Goal: Consume media (video, audio): Consume media (video, audio)

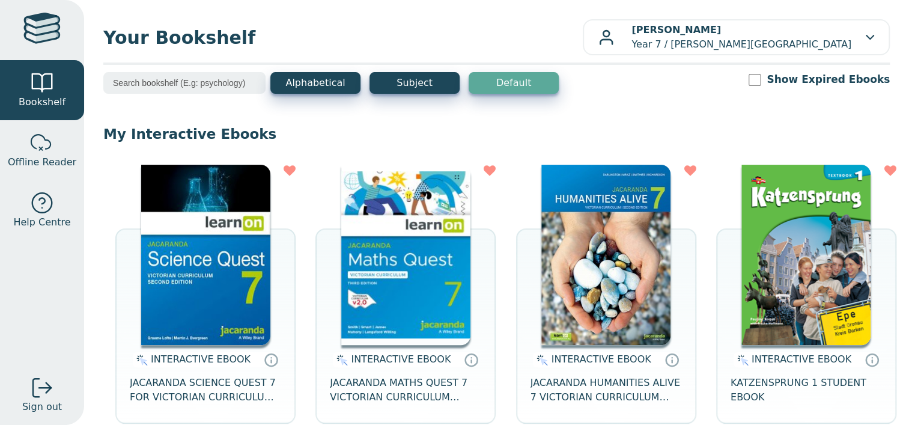
click at [217, 219] on img at bounding box center [205, 255] width 129 height 180
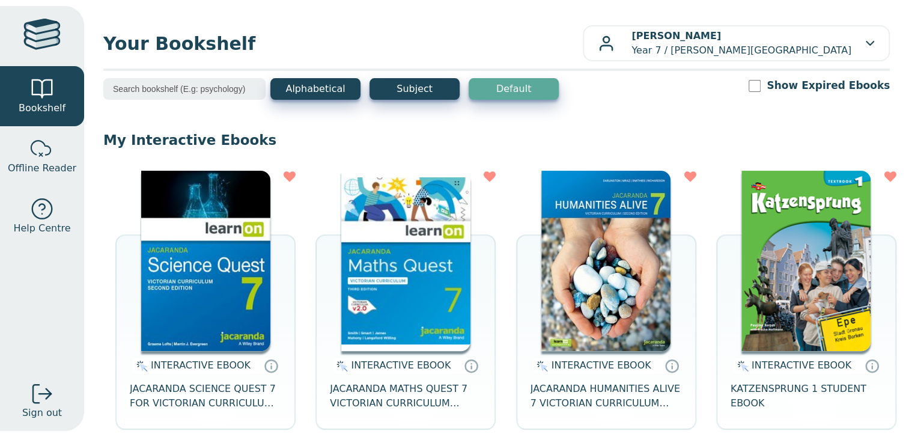
scroll to position [200, 0]
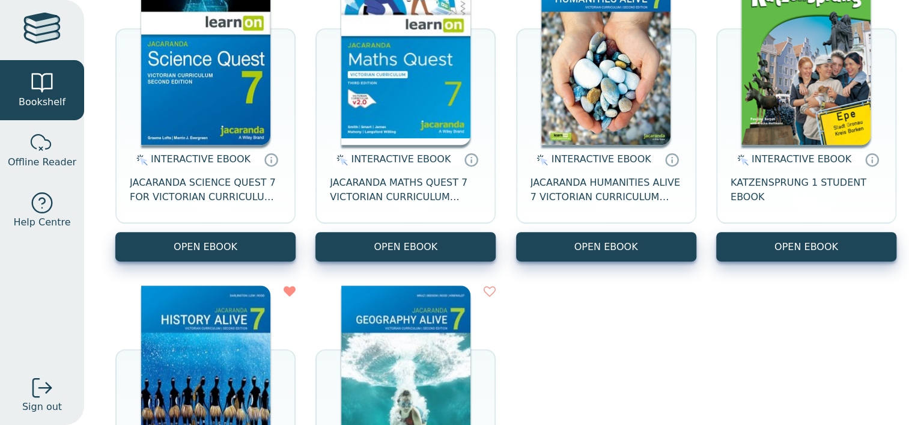
click at [213, 253] on button "OPEN EBOOK" at bounding box center [205, 246] width 180 height 29
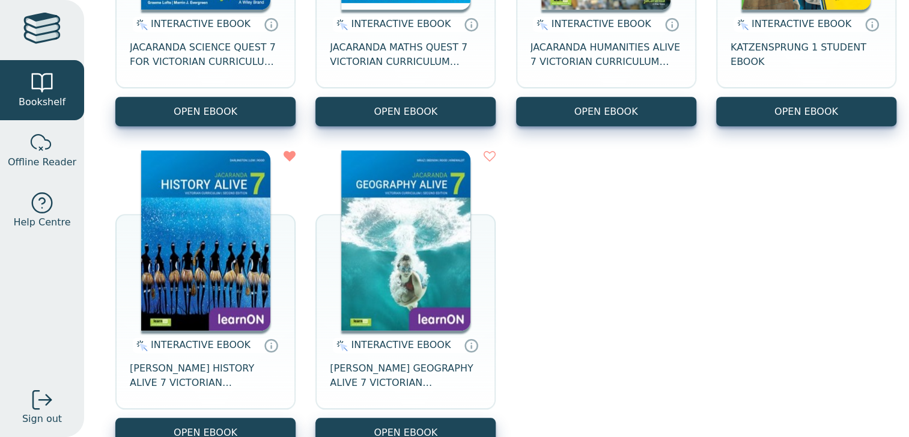
scroll to position [135, 0]
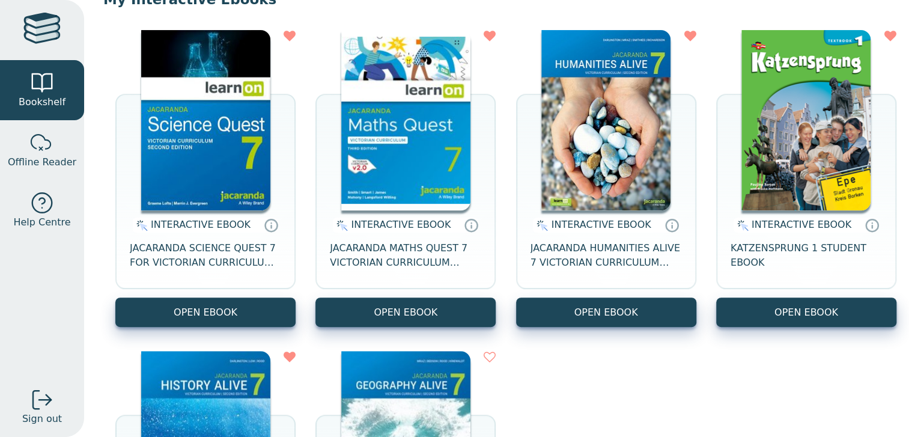
drag, startPoint x: 281, startPoint y: 312, endPoint x: 231, endPoint y: 268, distance: 66.4
drag, startPoint x: 231, startPoint y: 268, endPoint x: 191, endPoint y: 293, distance: 47.5
click at [191, 270] on span "JACARANDA SCIENCE QUEST 7 FOR VICTORIAN CURRICULUM LEARNON 2E EBOOK" at bounding box center [205, 255] width 151 height 29
click at [230, 99] on img at bounding box center [205, 120] width 129 height 180
click at [273, 232] on icon at bounding box center [271, 225] width 15 height 14
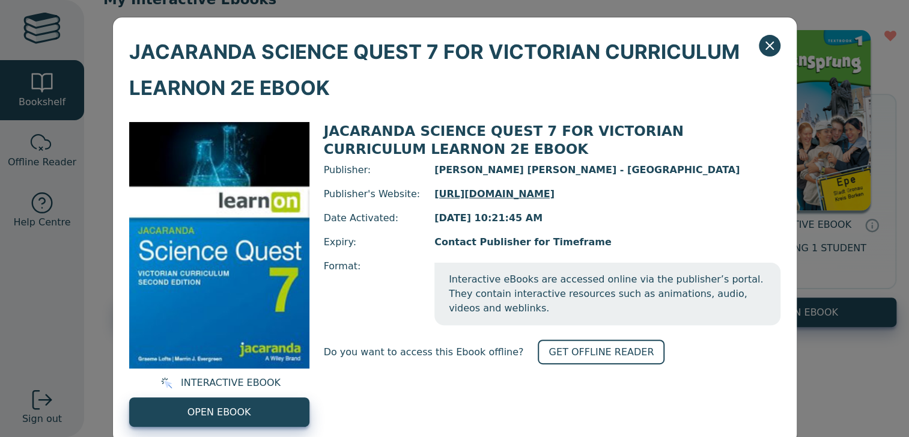
click at [770, 53] on icon "Close" at bounding box center [769, 45] width 14 height 14
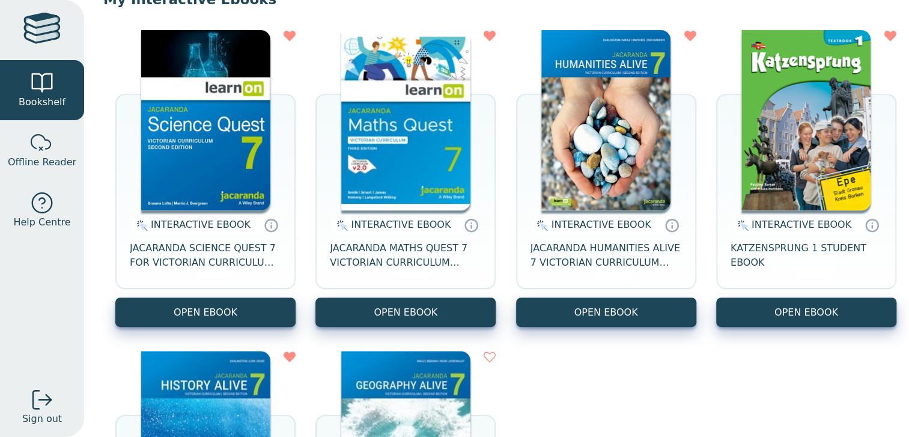
click at [200, 160] on img at bounding box center [205, 120] width 129 height 180
click at [226, 162] on img at bounding box center [205, 120] width 129 height 180
click at [442, 170] on img at bounding box center [405, 120] width 129 height 180
click at [237, 130] on img at bounding box center [205, 120] width 129 height 180
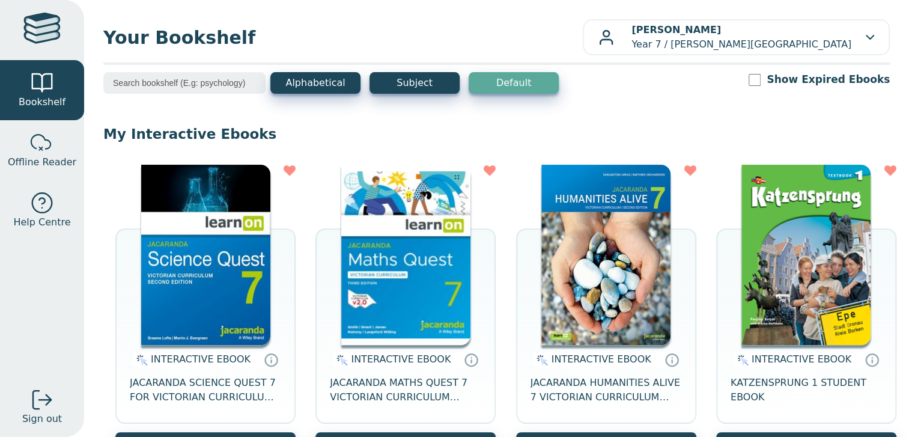
click at [218, 228] on img at bounding box center [205, 255] width 129 height 180
click at [55, 25] on div at bounding box center [41, 30] width 37 height 35
click at [39, 162] on span "Offline Reader" at bounding box center [42, 162] width 68 height 14
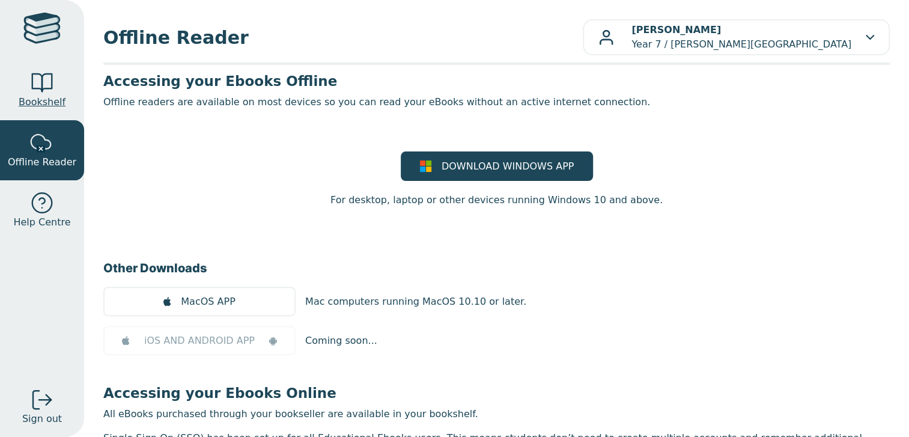
click at [36, 95] on span "Bookshelf" at bounding box center [42, 102] width 47 height 14
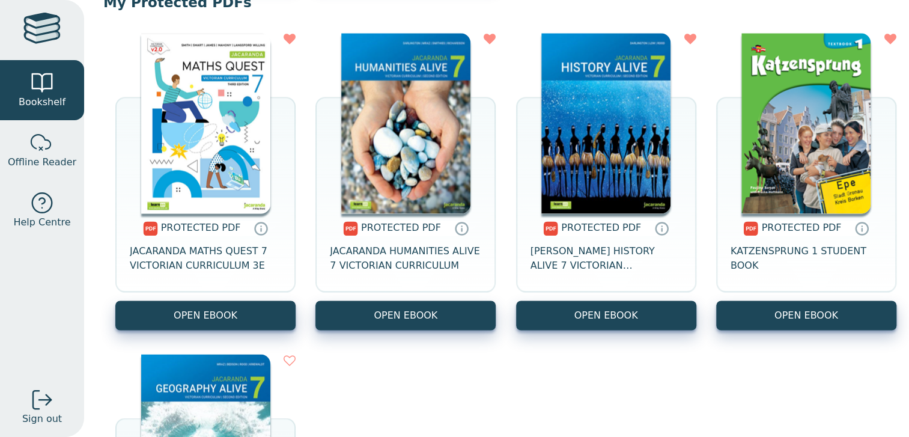
scroll to position [901, 0]
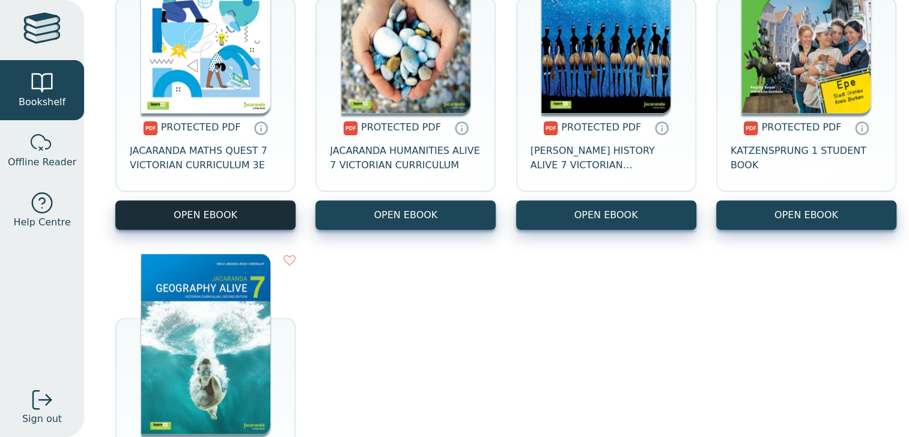
click at [201, 212] on link "OPEN EBOOK" at bounding box center [205, 214] width 180 height 29
